Goal: Task Accomplishment & Management: Complete application form

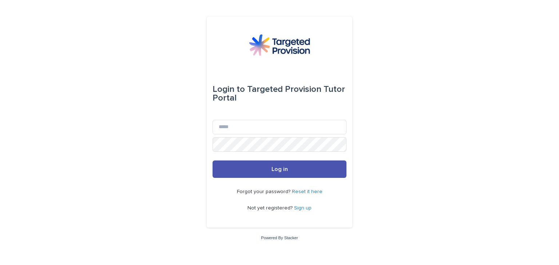
click at [292, 165] on button "Log in" at bounding box center [279, 169] width 134 height 17
